Goal: Task Accomplishment & Management: Manage account settings

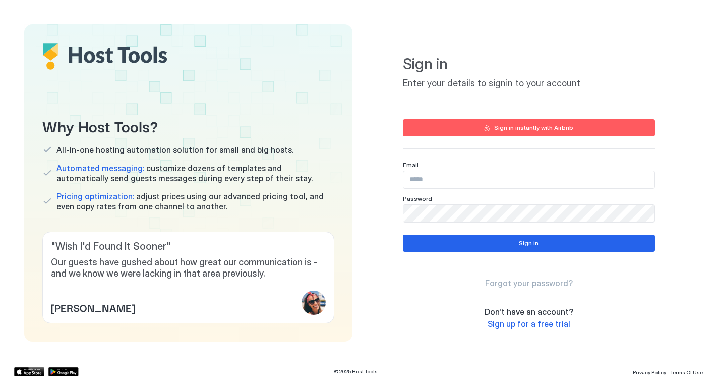
click at [424, 181] on input "Input Field" at bounding box center [528, 179] width 251 height 17
type input "**********"
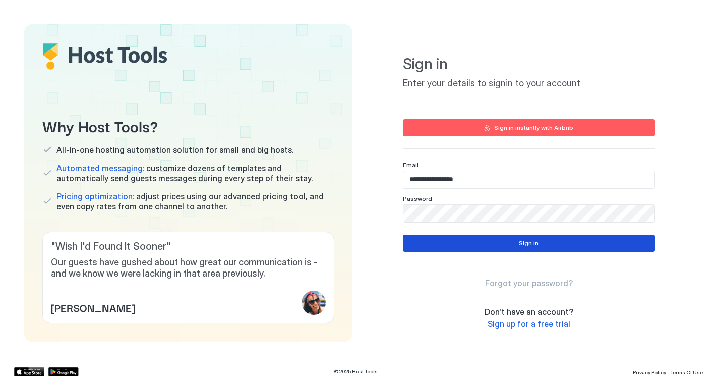
click at [441, 240] on button "Sign in" at bounding box center [529, 243] width 252 height 17
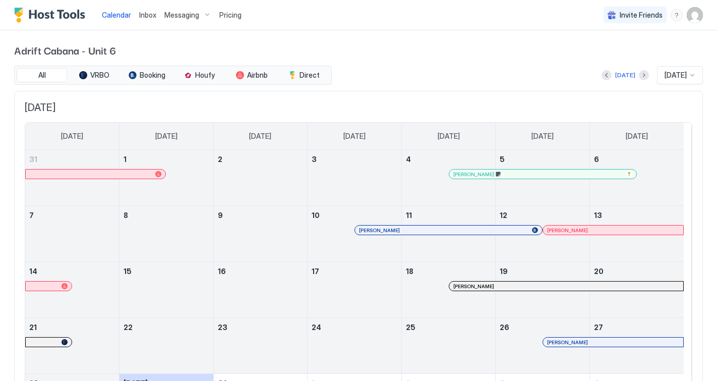
drag, startPoint x: 245, startPoint y: 164, endPoint x: 301, endPoint y: 165, distance: 56.0
click at [300, 165] on link "2" at bounding box center [261, 159] width 94 height 19
click at [226, 216] on link "9" at bounding box center [261, 215] width 94 height 19
click at [220, 263] on link "16" at bounding box center [261, 271] width 94 height 19
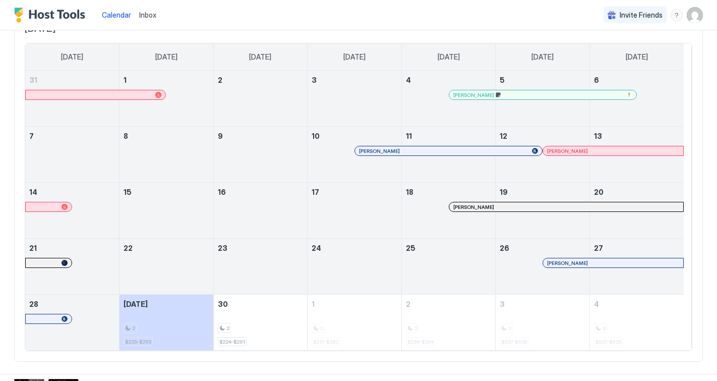
scroll to position [90, 0]
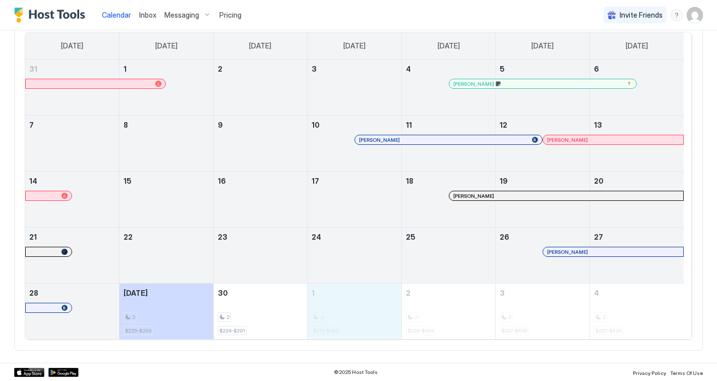
click at [667, 29] on div "Invite Friends TG" at bounding box center [653, 15] width 99 height 30
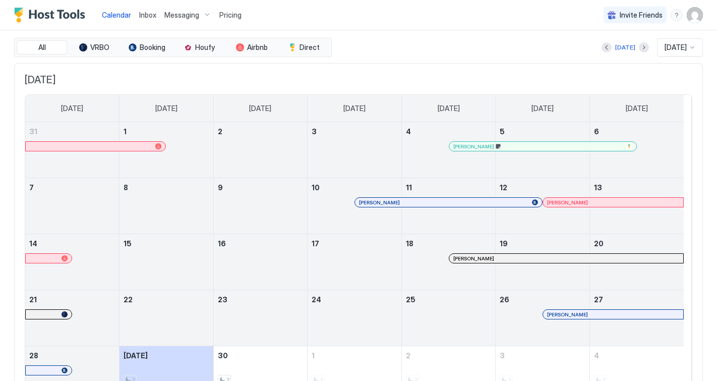
scroll to position [28, 0]
click at [639, 47] on button "Next month" at bounding box center [644, 47] width 10 height 10
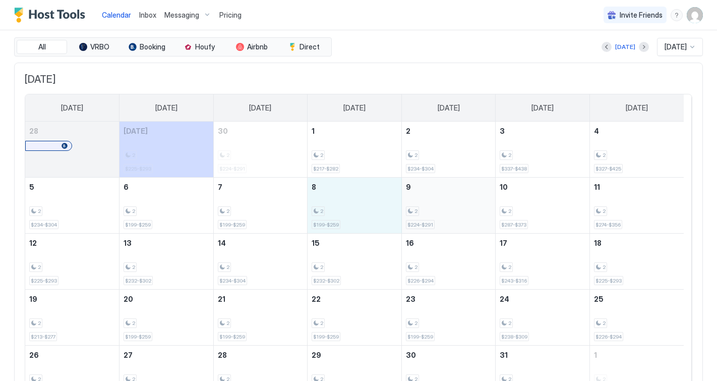
drag, startPoint x: 349, startPoint y: 202, endPoint x: 457, endPoint y: 207, distance: 108.0
click at [457, 207] on tr "5 2 $234-$304 6 2 $199-$259 7 2 $199-$259 8 2 $199-$259 9 2 $224-$291 10 2 $287…" at bounding box center [354, 206] width 659 height 56
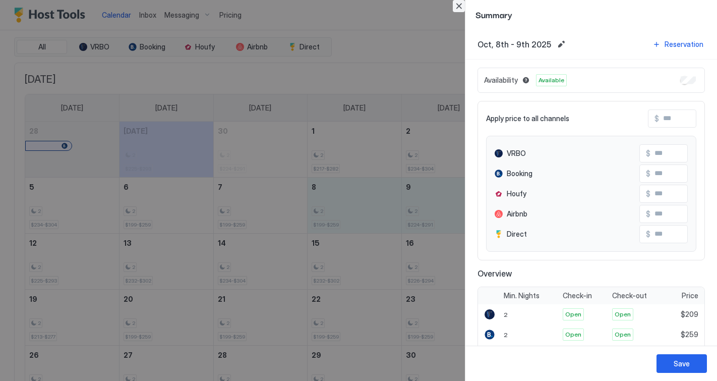
click at [461, 7] on button "Close" at bounding box center [459, 6] width 12 height 12
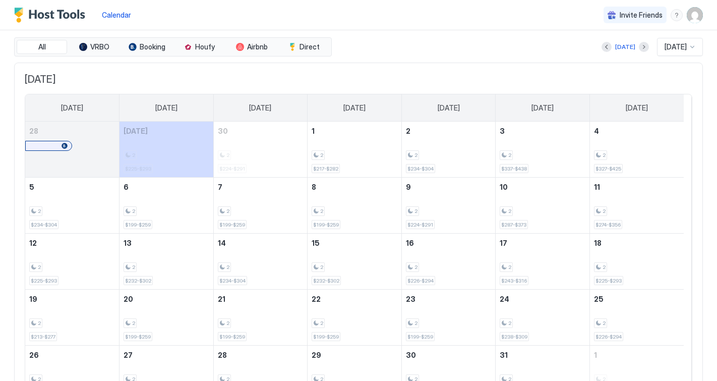
click at [701, 22] on div "Calendar Invite Friends TG" at bounding box center [358, 15] width 717 height 30
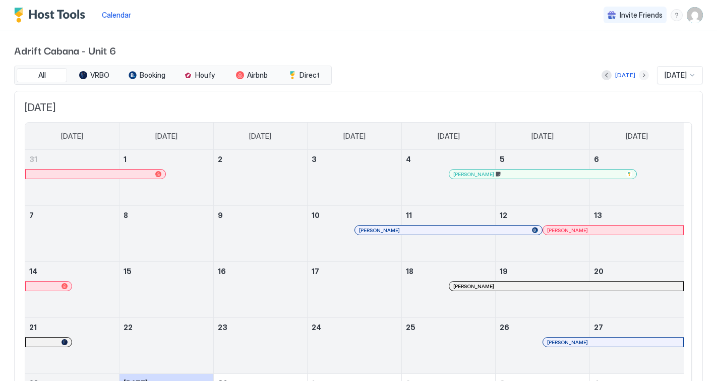
click at [639, 75] on button "Next month" at bounding box center [644, 75] width 10 height 10
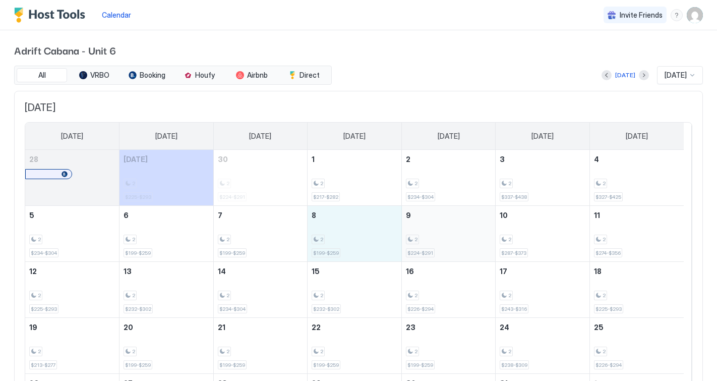
drag, startPoint x: 354, startPoint y: 221, endPoint x: 460, endPoint y: 230, distance: 107.3
click at [460, 230] on tr "5 2 $234-$304 6 2 $199-$259 7 2 $199-$259 8 2 $199-$259 9 2 $224-$291 10 2 $287…" at bounding box center [354, 234] width 659 height 56
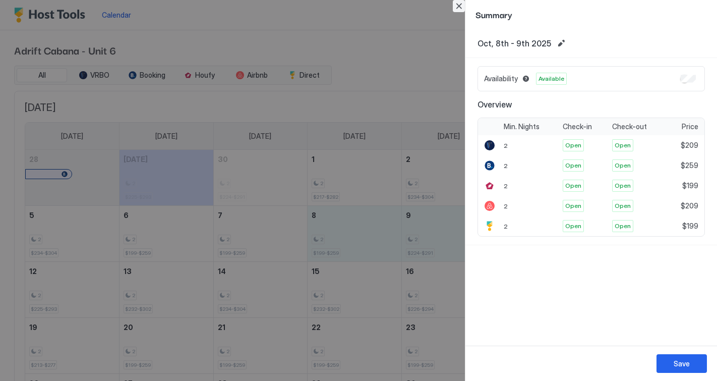
click at [458, 5] on button "Close" at bounding box center [459, 6] width 12 height 12
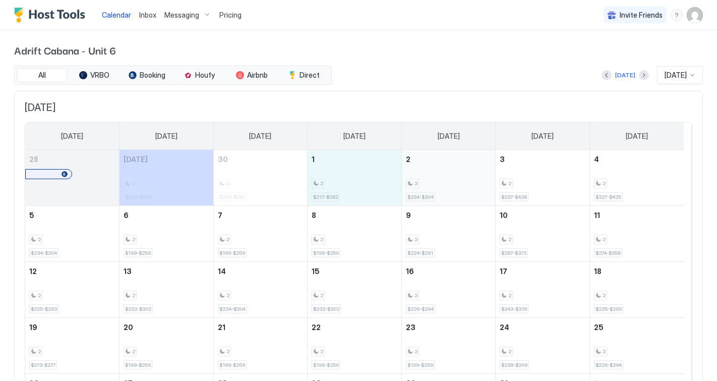
drag, startPoint x: 356, startPoint y: 177, endPoint x: 474, endPoint y: 172, distance: 118.1
click at [474, 172] on tr "28 [DATE] 2 $225-$293 30 2 $224-$291 1 2 $217-$282 2 2 $234-$304 3 2 $337-$438 …" at bounding box center [354, 178] width 659 height 56
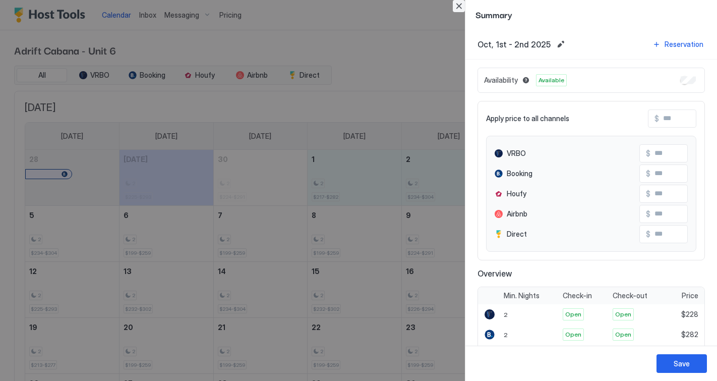
click at [458, 3] on button "Close" at bounding box center [459, 6] width 12 height 12
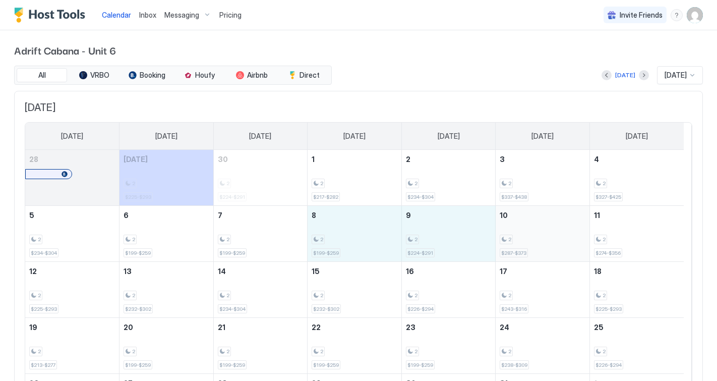
drag, startPoint x: 355, startPoint y: 213, endPoint x: 516, endPoint y: 223, distance: 161.7
click at [516, 223] on tr "5 2 $234-$304 6 2 $199-$259 7 2 $199-$259 8 2 $199-$259 9 2 $224-$291 10 2 $287…" at bounding box center [354, 234] width 659 height 56
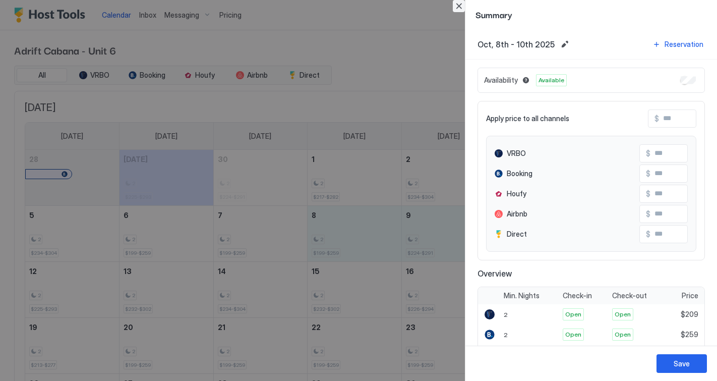
click at [459, 5] on button "Close" at bounding box center [459, 6] width 12 height 12
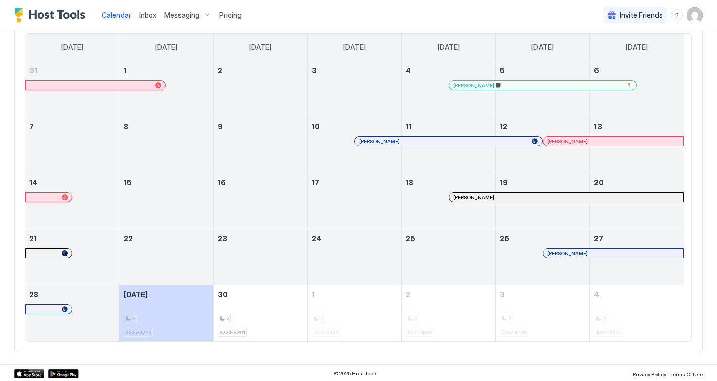
scroll to position [90, 0]
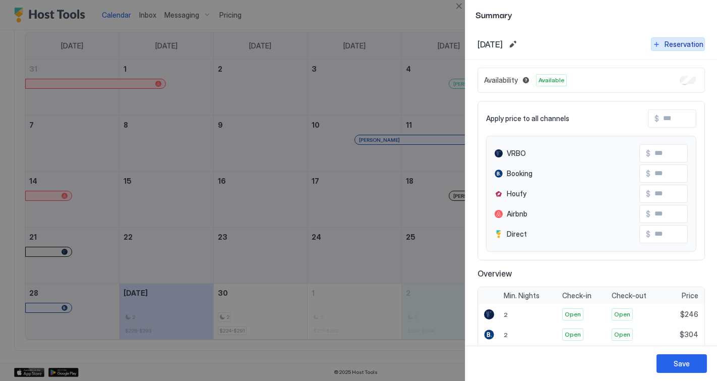
click at [669, 42] on div "Reservation" at bounding box center [684, 44] width 39 height 11
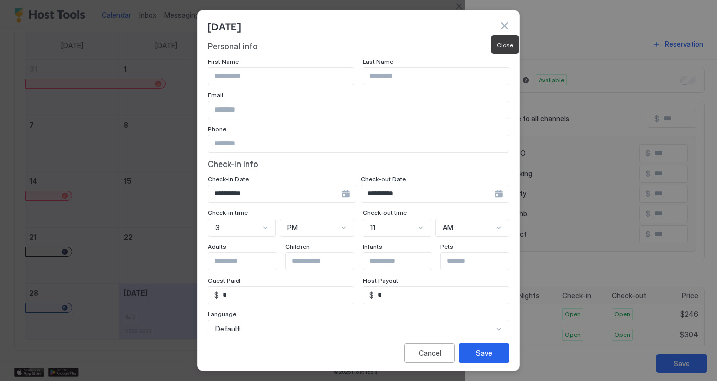
click at [504, 23] on button "button" at bounding box center [504, 26] width 10 height 10
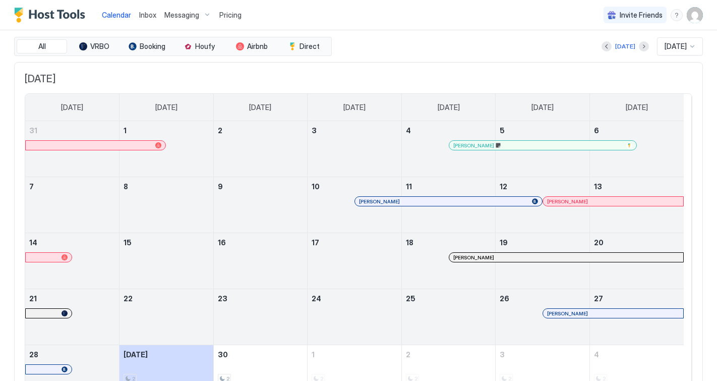
scroll to position [0, 0]
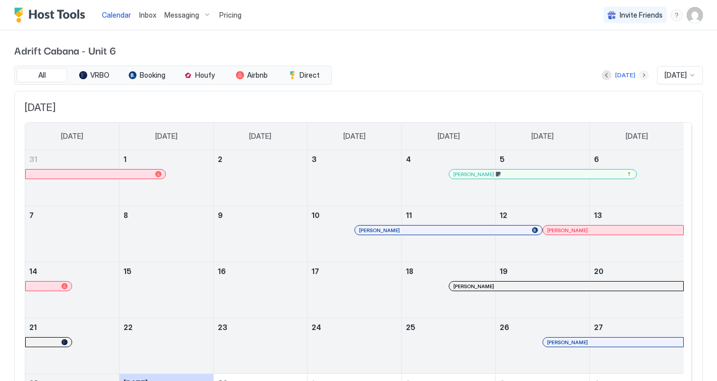
click at [639, 77] on button "Next month" at bounding box center [644, 75] width 10 height 10
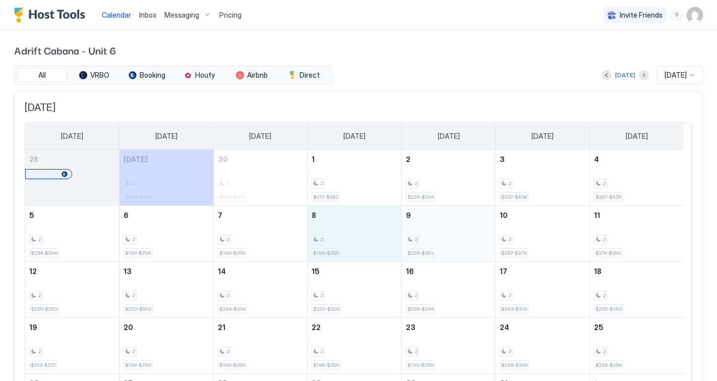
drag, startPoint x: 365, startPoint y: 223, endPoint x: 440, endPoint y: 227, distance: 75.3
click at [440, 227] on tr "5 2 $234-$304 6 2 $199-$259 7 2 $199-$259 8 2 $199-$259 9 2 $224-$291 10 2 $287…" at bounding box center [354, 234] width 659 height 56
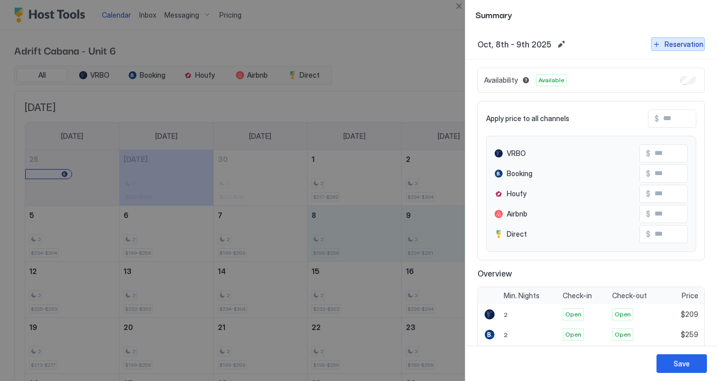
click at [670, 44] on div "Reservation" at bounding box center [684, 44] width 39 height 11
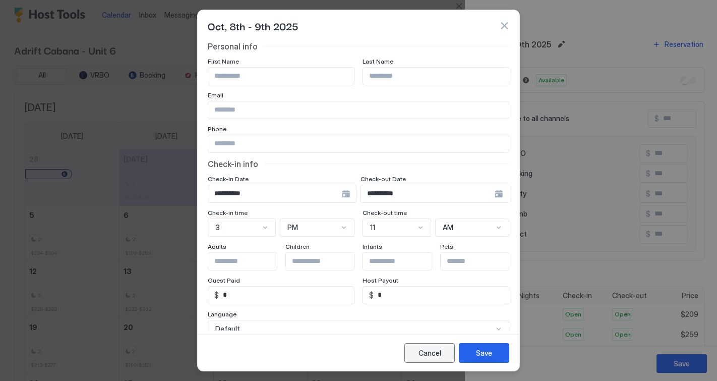
click at [426, 355] on div "Cancel" at bounding box center [430, 352] width 23 height 11
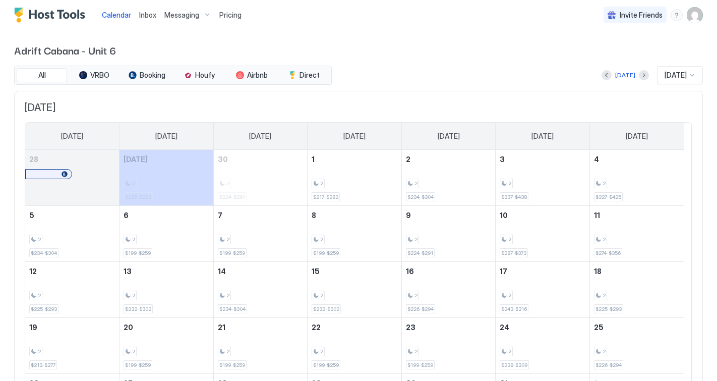
click at [43, 176] on div at bounding box center [43, 174] width 8 height 8
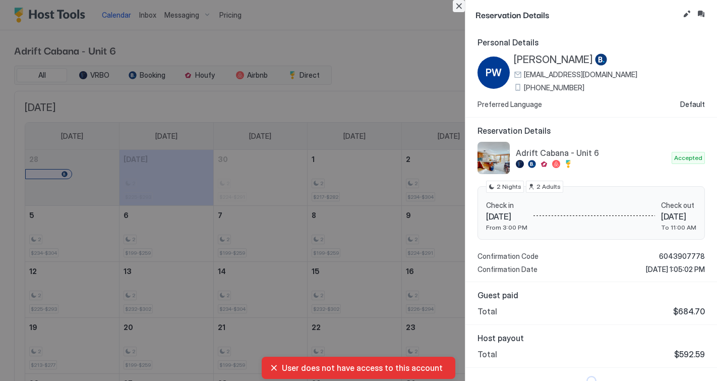
click at [458, 3] on button "Close" at bounding box center [459, 6] width 12 height 12
